Goal: Task Accomplishment & Management: Use online tool/utility

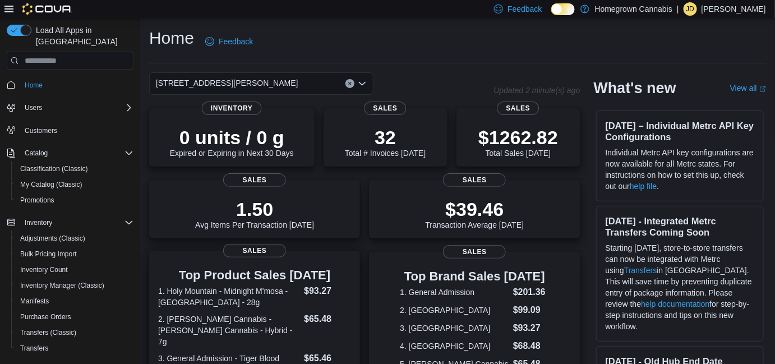
click at [300, 362] on dt "3. General Admission - Tiger Blood Distillate Infused Pre-Roll - Indica - 5x0.5g" at bounding box center [228, 370] width 141 height 34
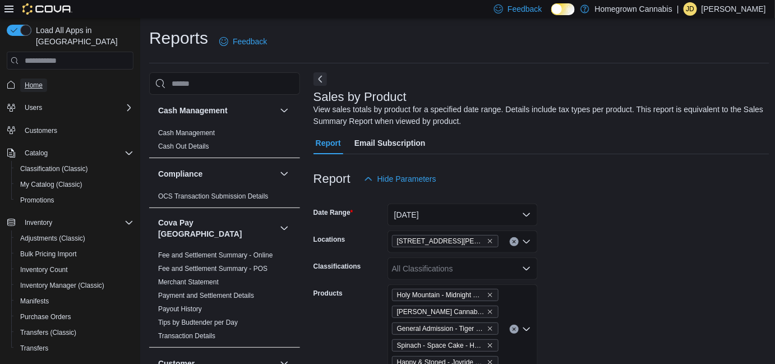
click at [34, 81] on span "Home" at bounding box center [34, 85] width 18 height 9
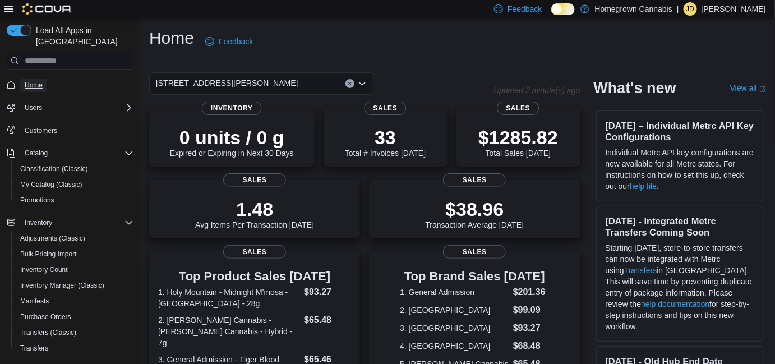
scroll to position [151, 0]
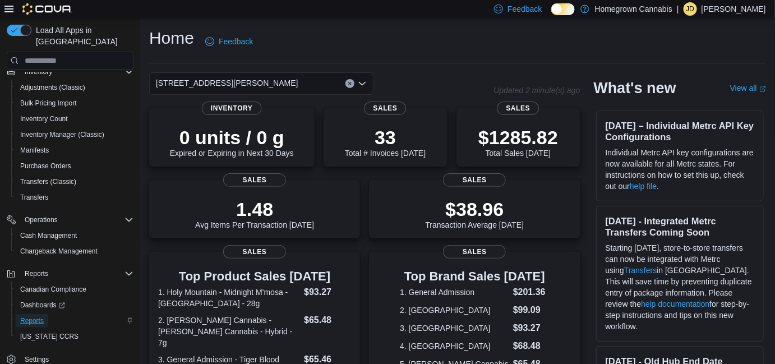
click at [43, 316] on span "Reports" at bounding box center [32, 320] width 24 height 9
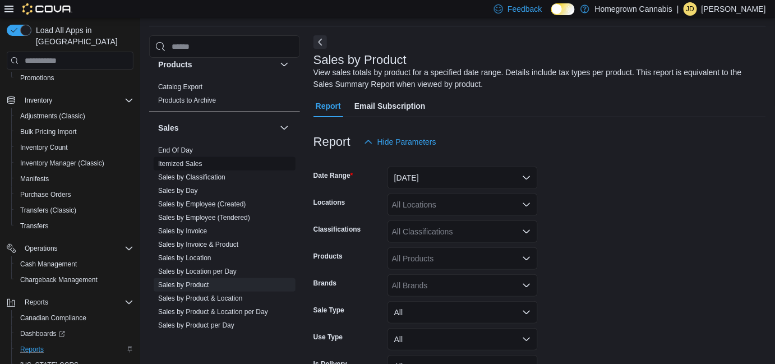
scroll to position [816, 0]
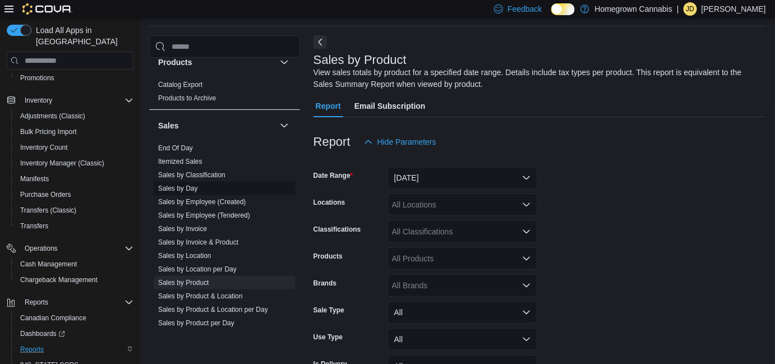
click at [182, 185] on link "Sales by Day" at bounding box center [178, 189] width 40 height 8
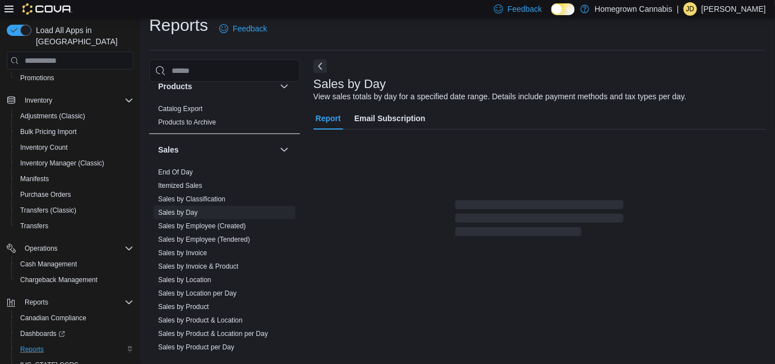
scroll to position [25, 0]
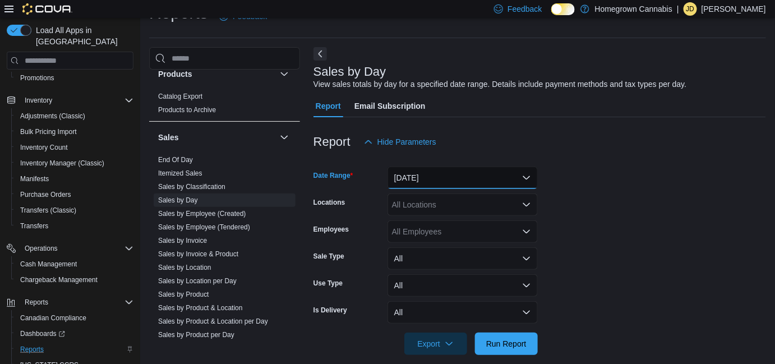
click at [458, 182] on button "Yesterday" at bounding box center [463, 178] width 150 height 22
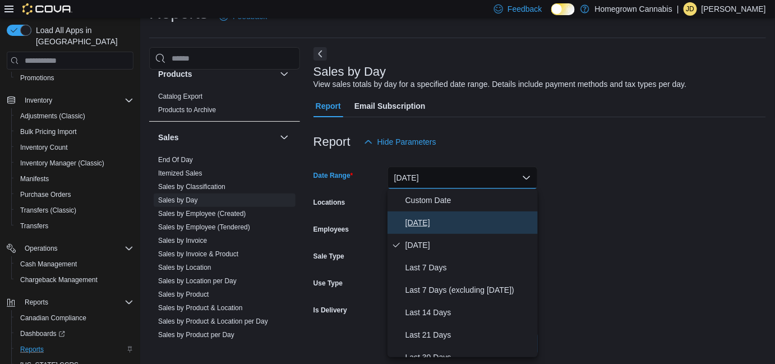
click at [449, 219] on span "Today" at bounding box center [470, 222] width 128 height 13
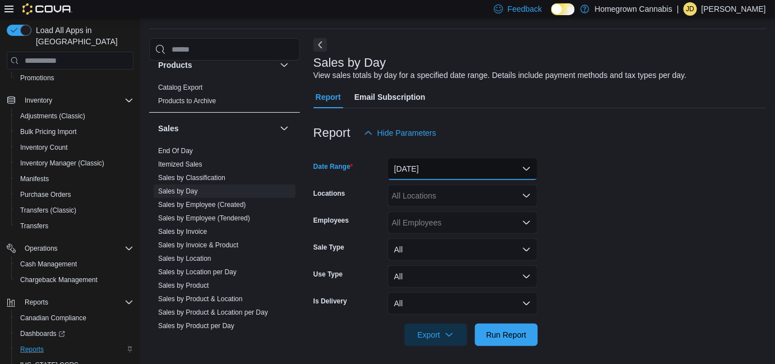
scroll to position [39, 0]
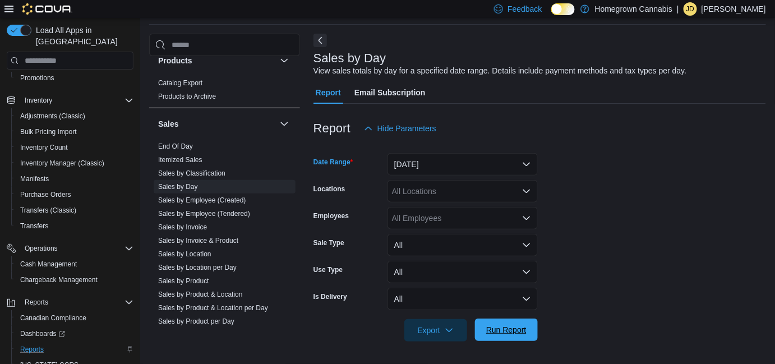
click at [512, 329] on span "Run Report" at bounding box center [506, 329] width 40 height 11
click at [444, 329] on span "Export" at bounding box center [435, 330] width 49 height 22
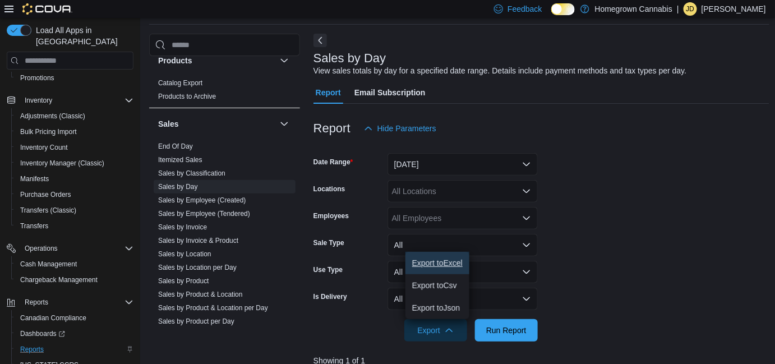
click at [421, 257] on button "Export to Excel" at bounding box center [438, 263] width 64 height 22
